Goal: Navigation & Orientation: Find specific page/section

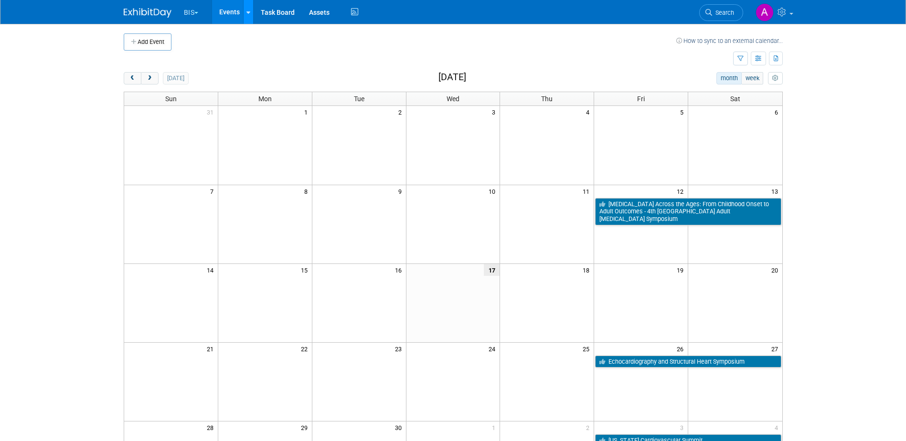
click at [248, 8] on div at bounding box center [248, 12] width 4 height 10
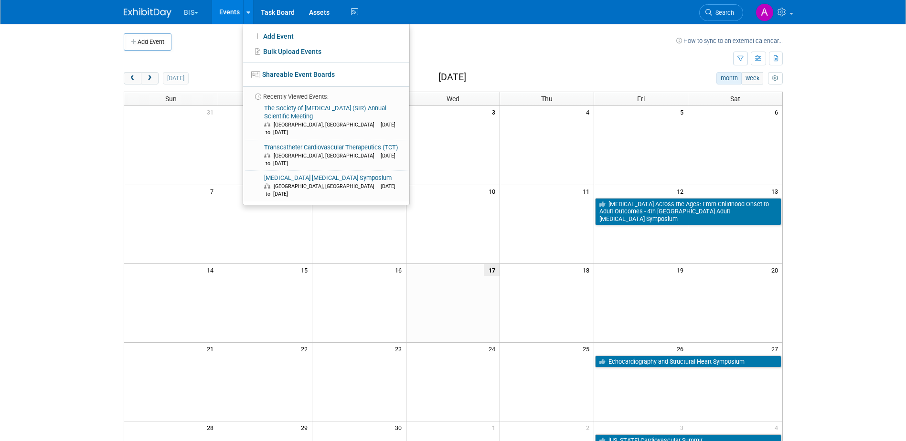
click at [448, 35] on td at bounding box center [423, 41] width 505 height 17
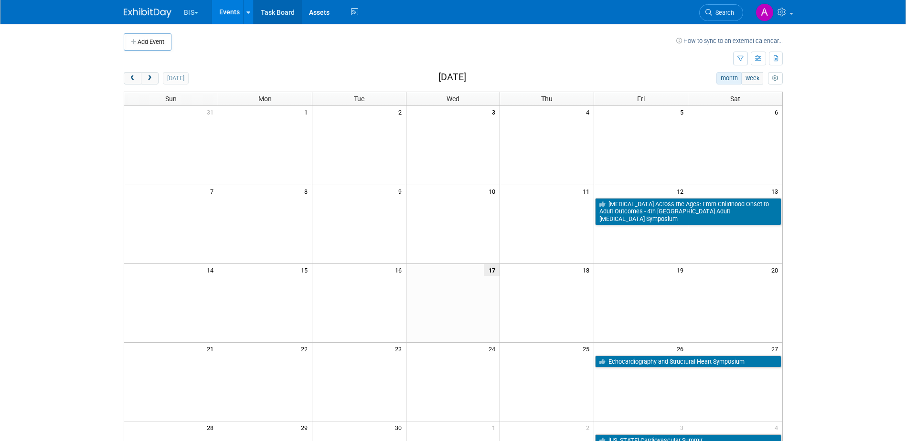
click at [269, 10] on link "Task Board" at bounding box center [278, 12] width 48 height 24
click at [247, 8] on div at bounding box center [248, 12] width 4 height 10
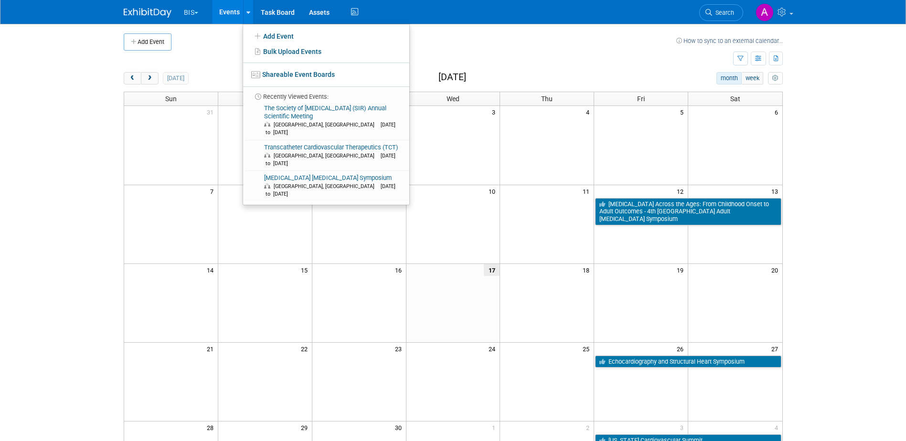
click at [452, 41] on td at bounding box center [423, 41] width 505 height 17
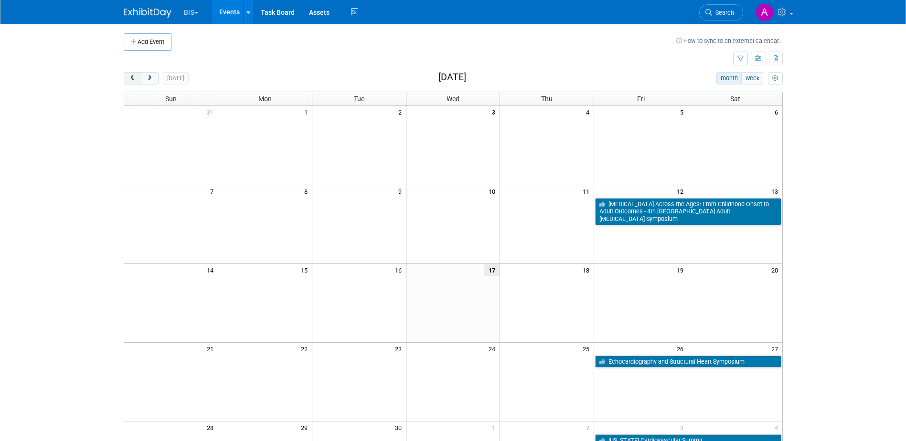
click at [129, 76] on span "prev" at bounding box center [132, 78] width 7 height 6
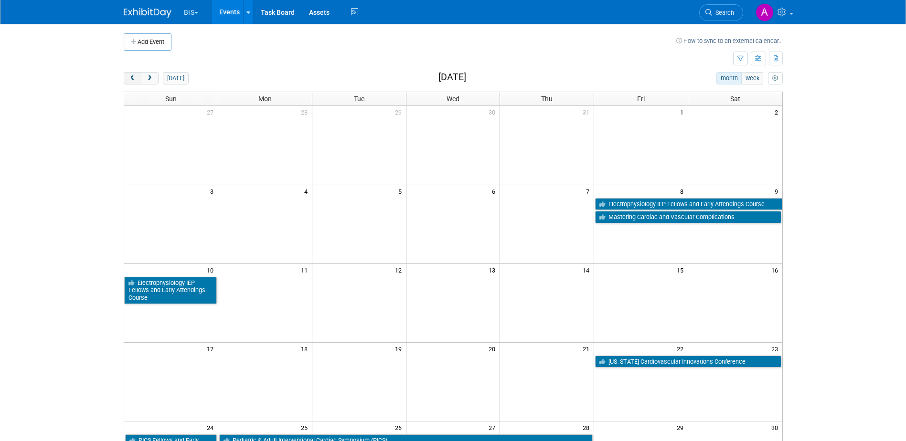
click at [129, 76] on span "prev" at bounding box center [132, 78] width 7 height 6
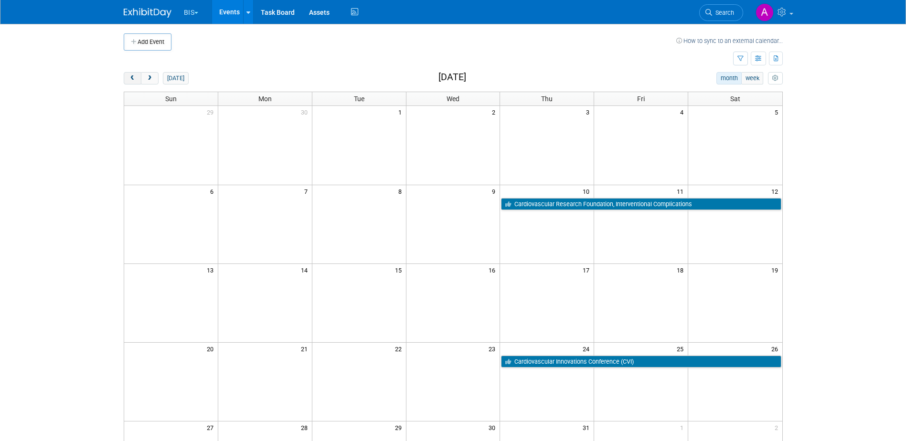
click at [129, 76] on span "prev" at bounding box center [132, 78] width 7 height 6
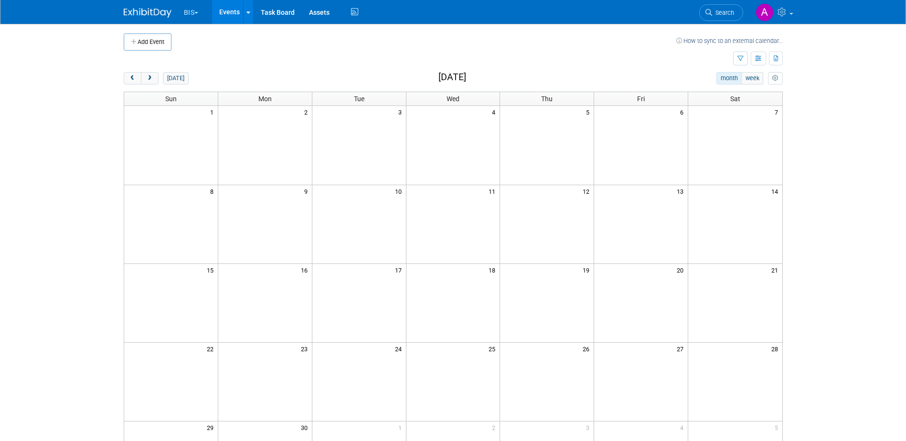
click at [147, 9] on img at bounding box center [148, 13] width 48 height 10
click at [249, 7] on link at bounding box center [248, 12] width 10 height 24
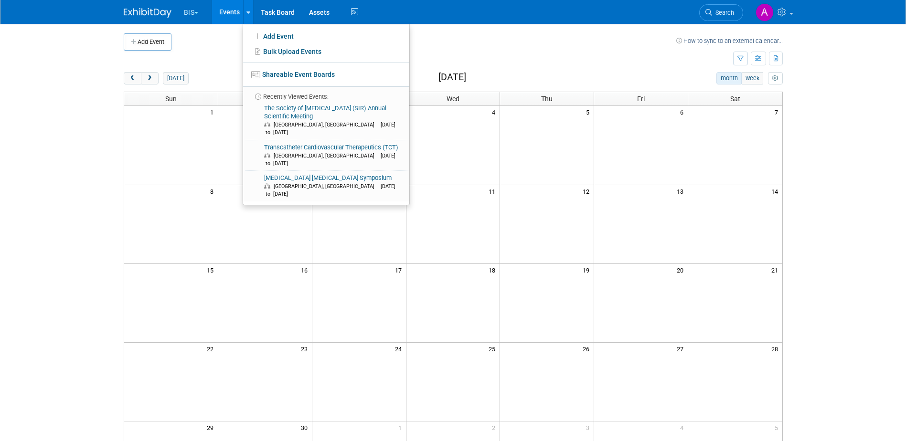
click at [497, 47] on td at bounding box center [423, 41] width 505 height 17
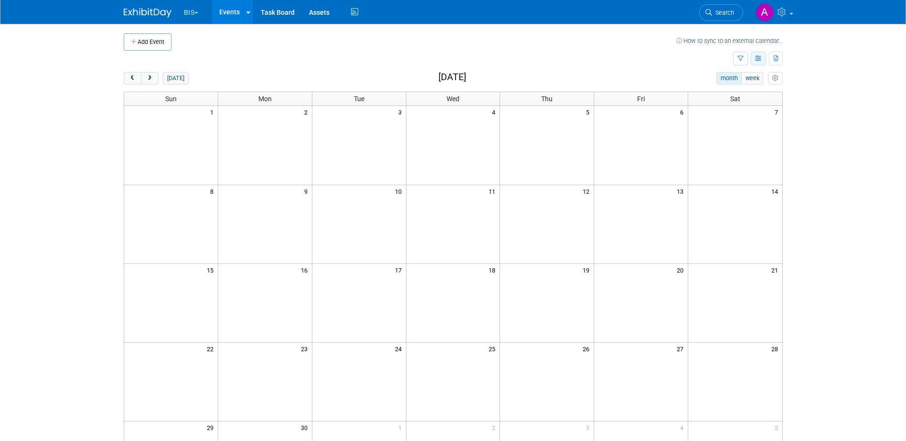
click at [756, 57] on icon "button" at bounding box center [758, 59] width 7 height 6
click at [708, 90] on link "List View" at bounding box center [718, 91] width 80 height 13
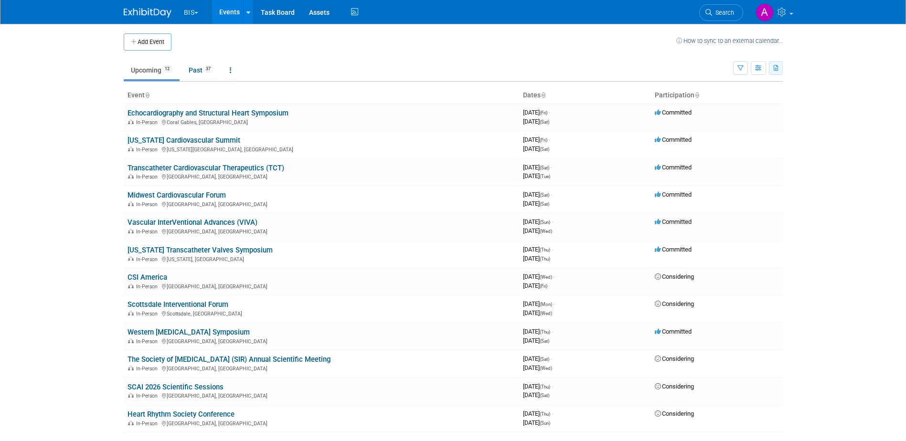
click at [776, 70] on icon "button" at bounding box center [776, 68] width 5 height 6
click at [363, 65] on ul "Upcoming 12 Past 37 All Events 49 Past and Upcoming Grouped Annually Events gro…" at bounding box center [428, 70] width 609 height 21
click at [232, 68] on icon at bounding box center [231, 70] width 2 height 7
click at [253, 85] on link "All Events 49 Past and Upcoming" at bounding box center [261, 92] width 76 height 21
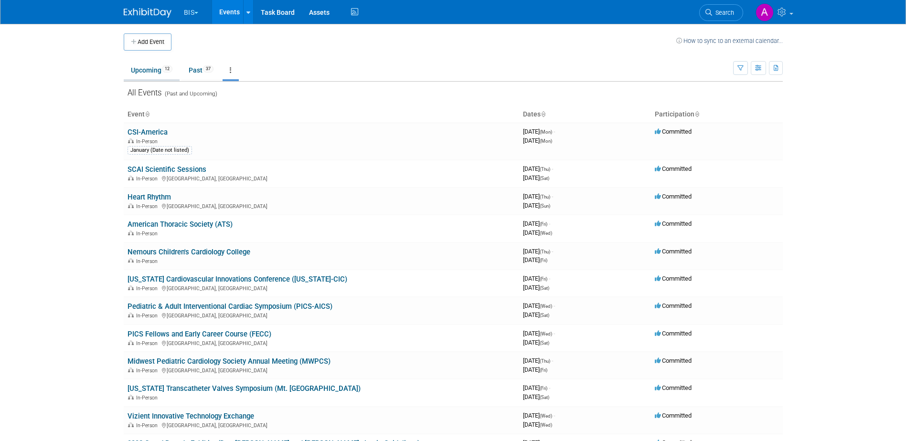
click at [148, 71] on link "Upcoming 12" at bounding box center [152, 70] width 56 height 18
